Goal: Task Accomplishment & Management: Complete application form

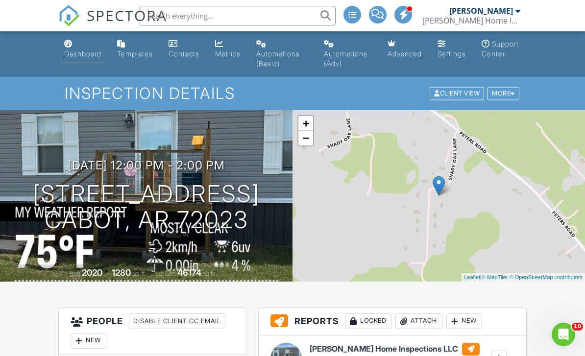
click at [77, 57] on div "Dashboard" at bounding box center [82, 53] width 37 height 8
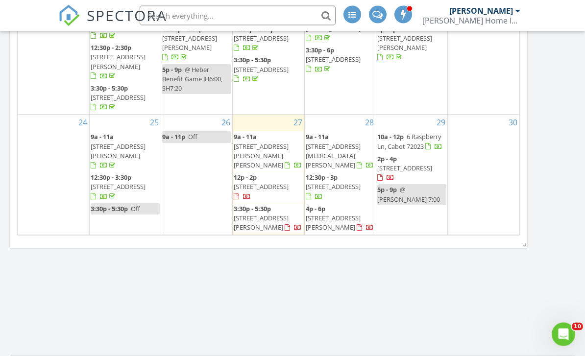
scroll to position [609, 0]
click at [421, 235] on div "5" at bounding box center [411, 243] width 71 height 16
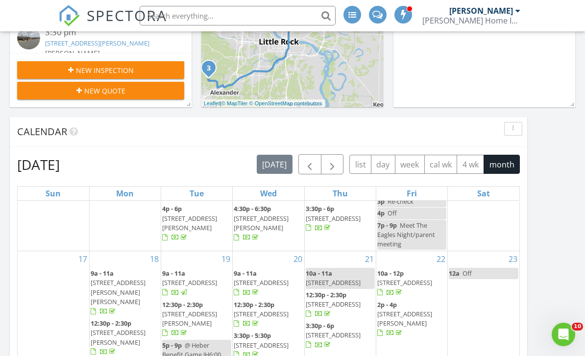
scroll to position [314, 0]
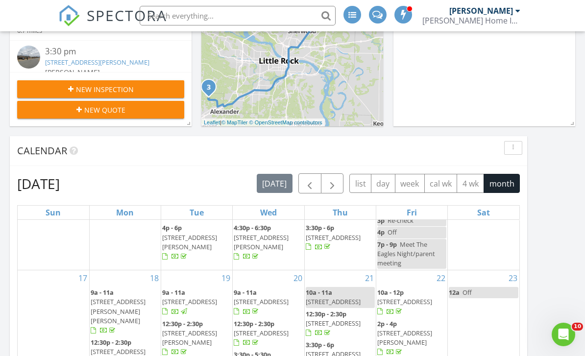
click at [144, 94] on div "New Inspection" at bounding box center [100, 89] width 151 height 10
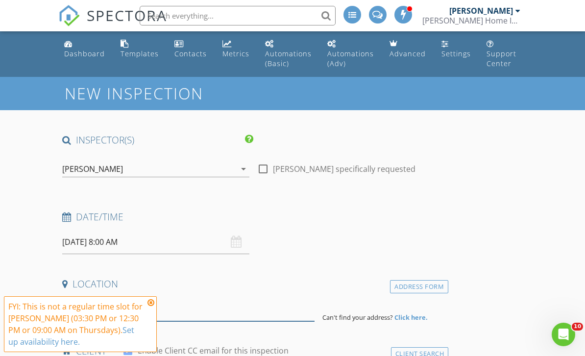
click at [157, 306] on input at bounding box center [188, 309] width 252 height 24
click at [151, 306] on icon at bounding box center [150, 303] width 7 height 8
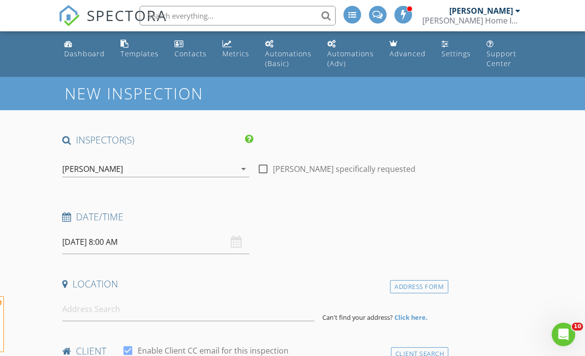
click at [150, 303] on span "FYI: This is not a regular time slot for Patrick Ellis (03:30 PM or 12:30 PM or…" at bounding box center [80, 324] width 153 height 56
click at [151, 233] on input "08/28/2025 8:00 AM" at bounding box center [155, 242] width 187 height 24
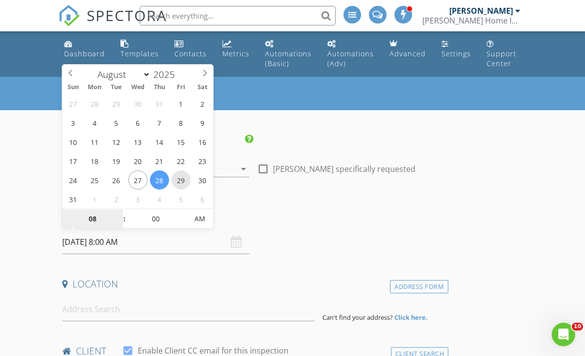
type input "08/29/2025 8:00 AM"
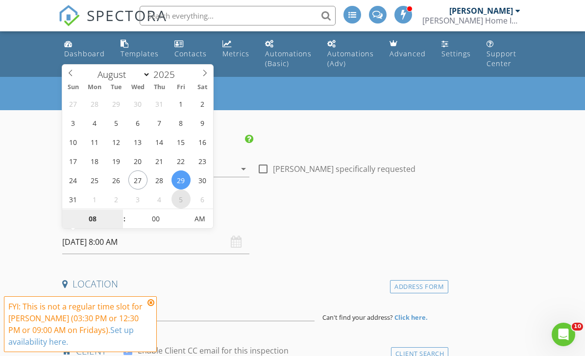
select select "8"
type input "09/05/2025 8:00 AM"
select select "9"
type input "10/03/2025 8:00 AM"
click at [70, 72] on icon at bounding box center [70, 73] width 3 height 6
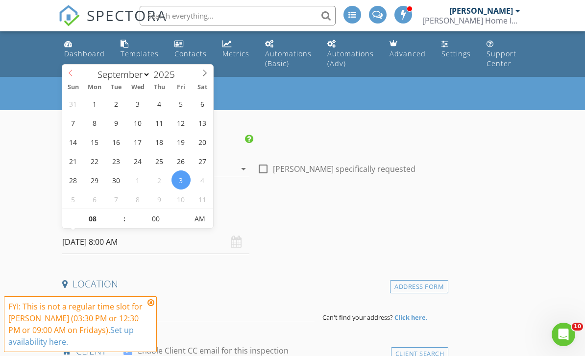
click at [75, 70] on span at bounding box center [70, 72] width 17 height 14
select select "8"
type input "09/05/2025 8:00 AM"
type input "9"
type input "09/05/2025 9:00 AM"
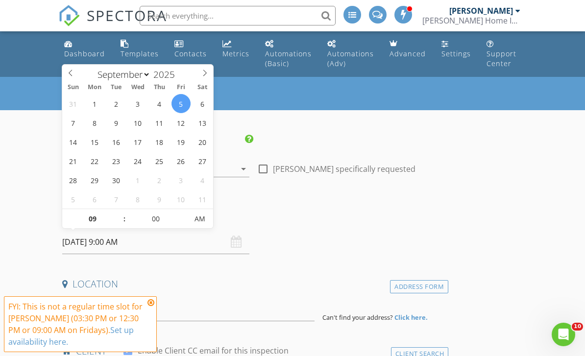
click at [154, 303] on icon at bounding box center [150, 303] width 7 height 8
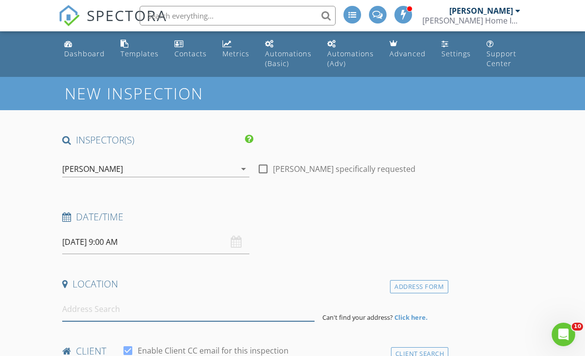
click at [153, 310] on input at bounding box center [188, 309] width 252 height 24
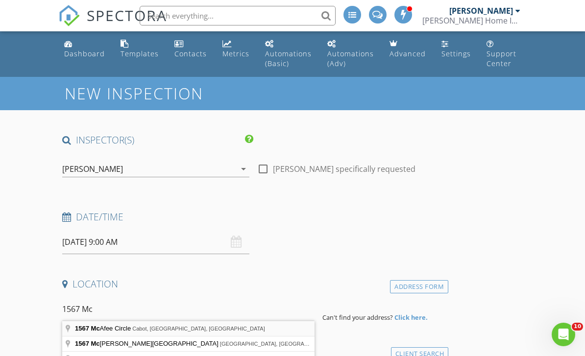
type input "1567 McAfee Circle, Cabot, AR, USA"
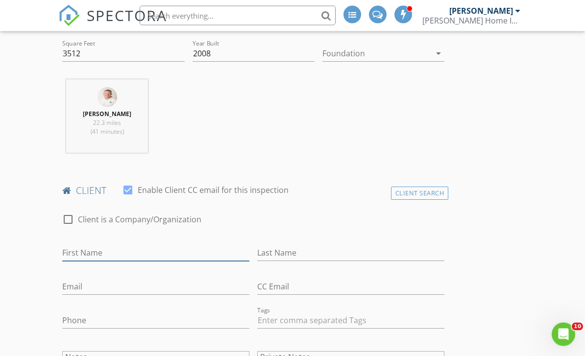
click at [82, 250] on input "First Name" at bounding box center [155, 253] width 187 height 16
type input "Ariel"
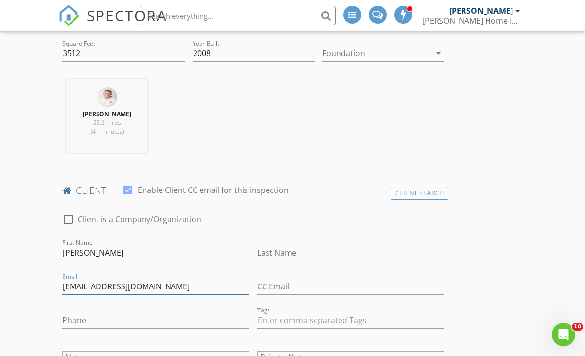
type input "arielmillesonemerick2@gmail.com"
click at [104, 313] on input "Phone" at bounding box center [155, 320] width 187 height 16
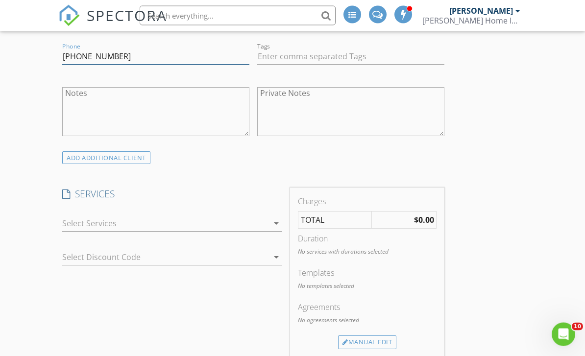
type input "904-806-7946"
click at [80, 221] on div at bounding box center [165, 224] width 206 height 16
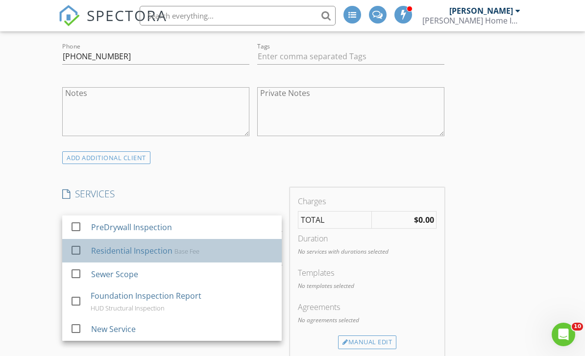
click at [91, 253] on div "Residential Inspection" at bounding box center [131, 251] width 81 height 12
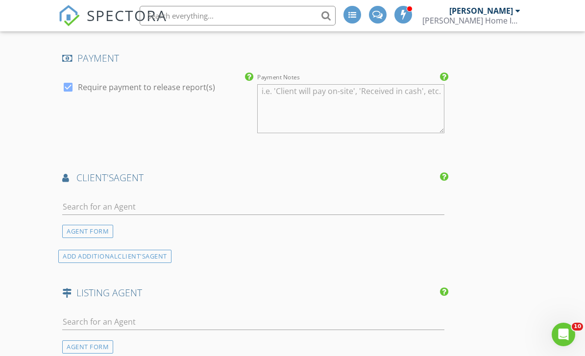
scroll to position [1078, 0]
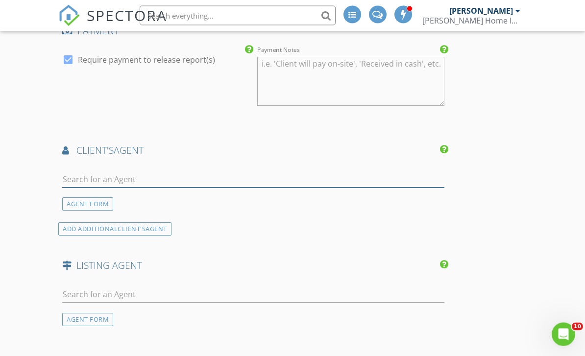
click at [197, 172] on input "text" at bounding box center [253, 180] width 382 height 16
type input "Holly"
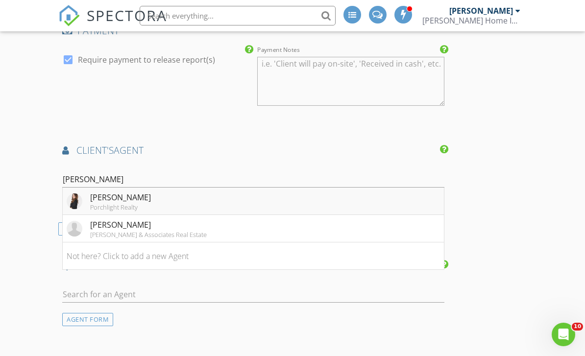
click at [216, 195] on li "Holly Powell Porchlight Realty" at bounding box center [253, 201] width 381 height 27
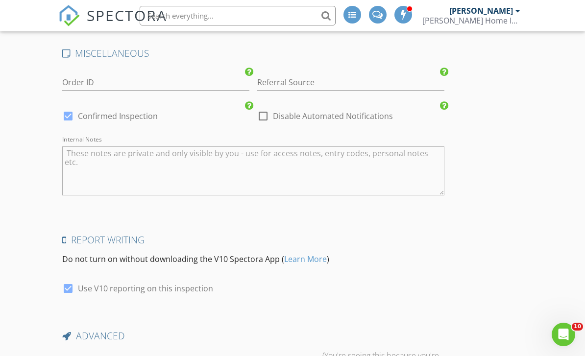
scroll to position [1706, 0]
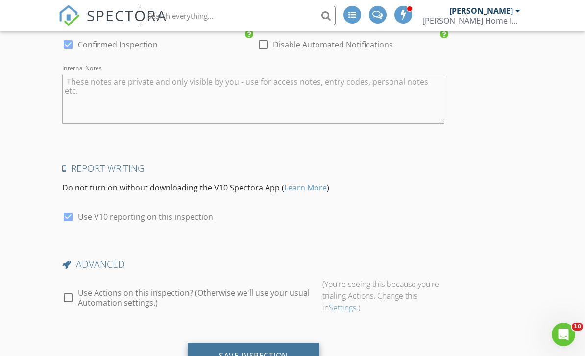
click at [250, 351] on div "Save Inspection" at bounding box center [253, 356] width 69 height 10
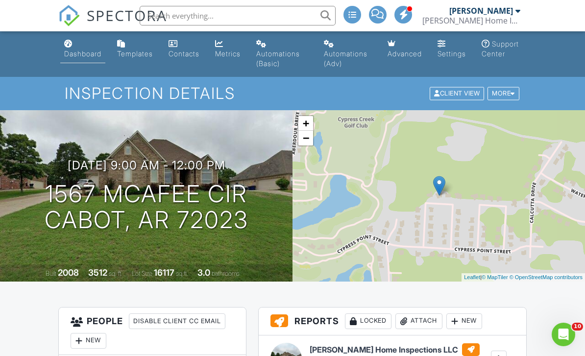
click at [94, 47] on link "Dashboard" at bounding box center [82, 49] width 45 height 28
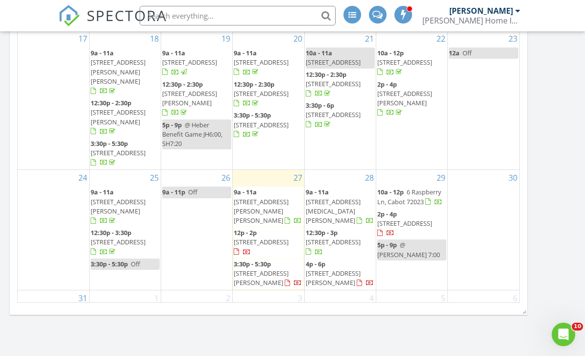
click at [557, 175] on div "[DATE] [PERSON_NAME] 9:00 am [STREET_ADDRESS][PERSON_NAME][PERSON_NAME] [PERSON…" at bounding box center [292, 14] width 585 height 818
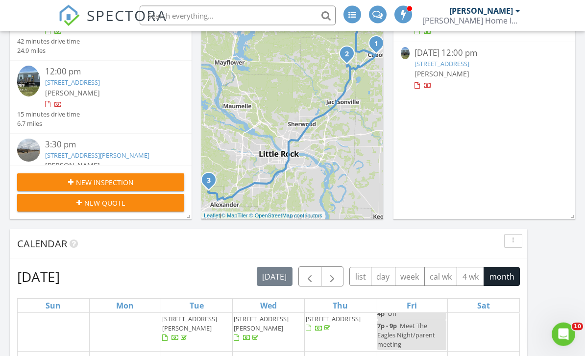
scroll to position [212, 0]
